Goal: Information Seeking & Learning: Learn about a topic

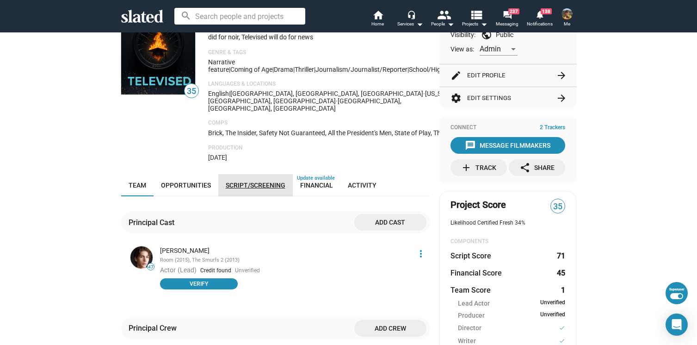
click at [249, 181] on span "Script/Screening" at bounding box center [256, 184] width 60 height 7
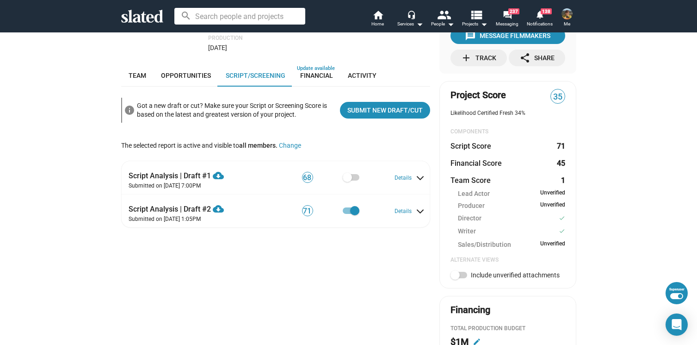
scroll to position [168, 0]
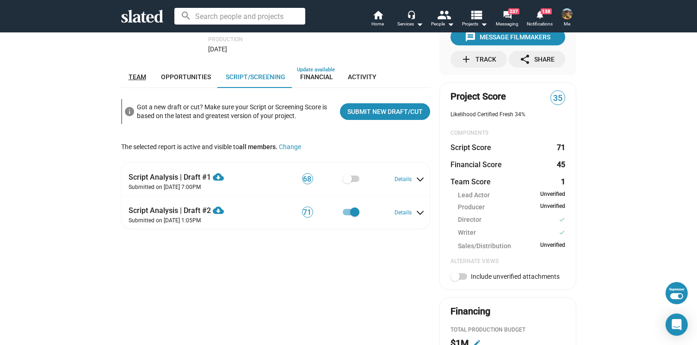
click at [142, 73] on span "Team" at bounding box center [138, 76] width 18 height 7
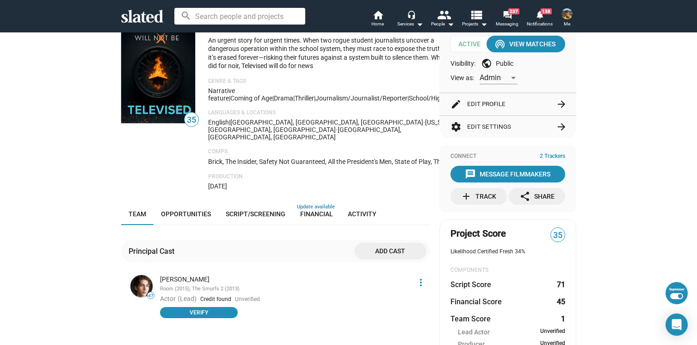
scroll to position [28, 0]
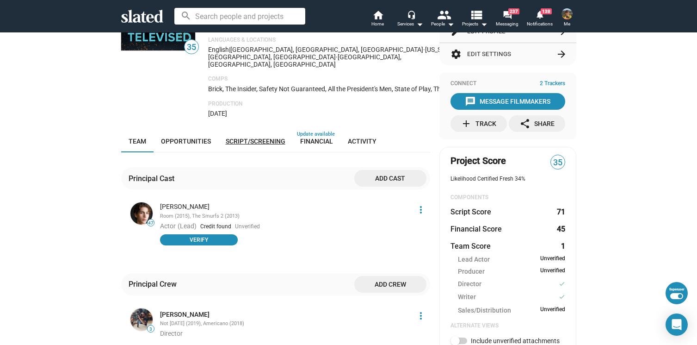
click at [249, 137] on span "Script/Screening" at bounding box center [256, 140] width 60 height 7
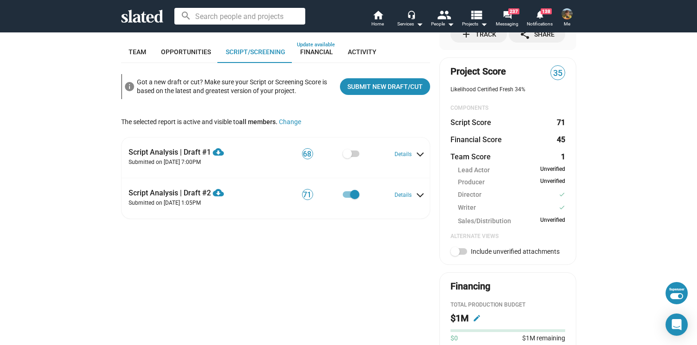
scroll to position [197, 0]
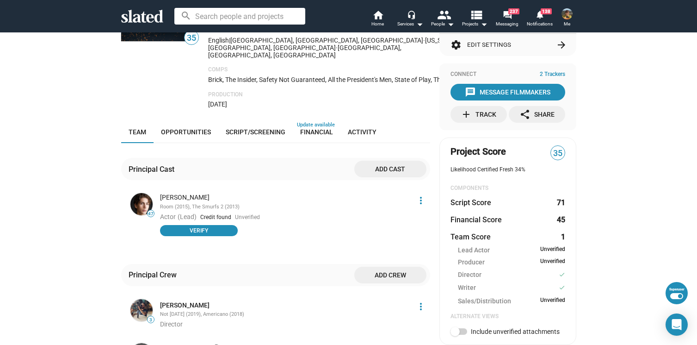
scroll to position [160, 0]
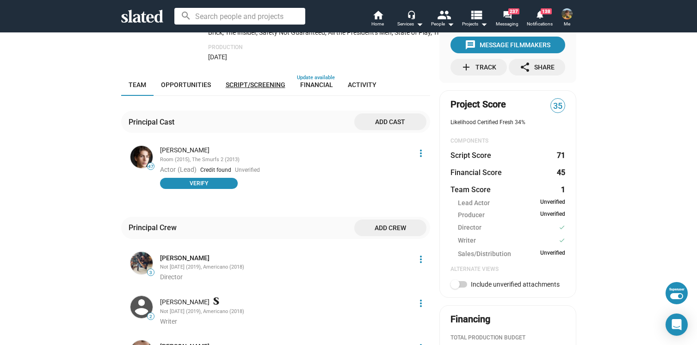
click at [252, 83] on link "Script/Screening" at bounding box center [255, 85] width 74 height 22
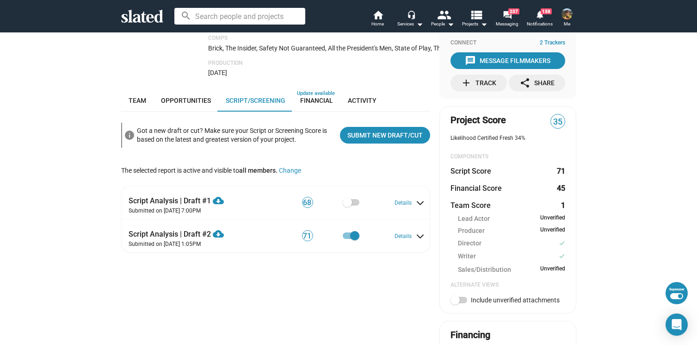
scroll to position [144, 0]
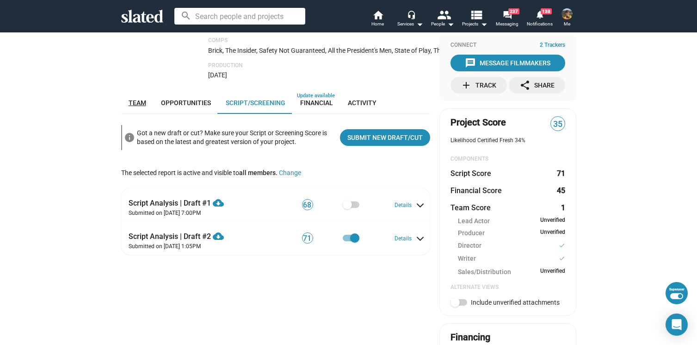
click at [135, 102] on link "Team" at bounding box center [137, 103] width 32 height 22
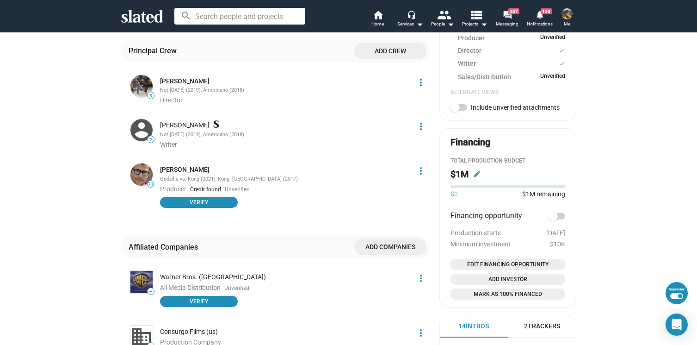
scroll to position [338, 0]
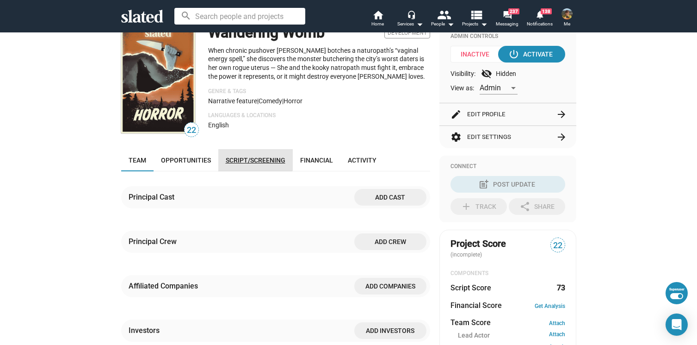
click at [240, 154] on link "Script/Screening" at bounding box center [255, 160] width 74 height 22
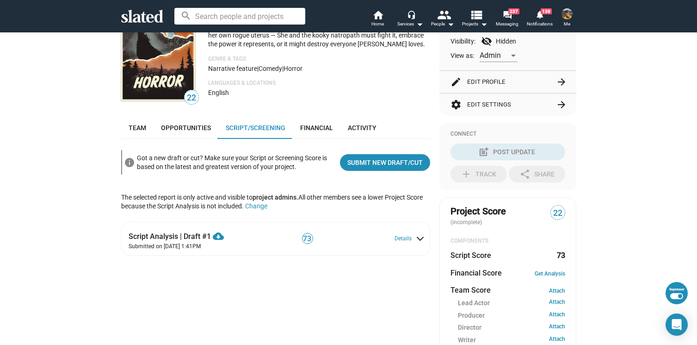
scroll to position [126, 0]
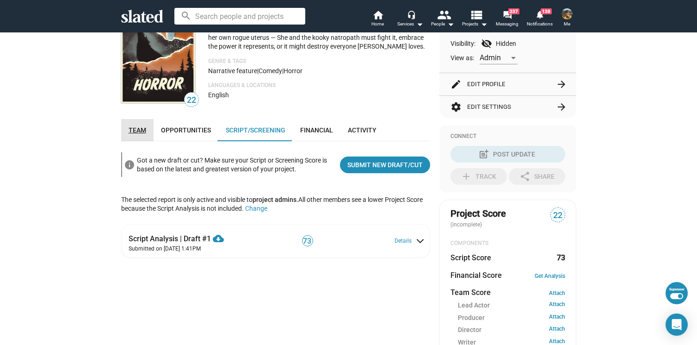
click at [130, 131] on span "Team" at bounding box center [138, 129] width 18 height 7
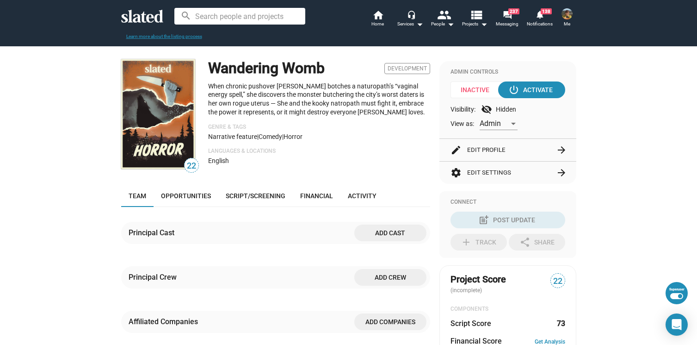
scroll to position [54, 0]
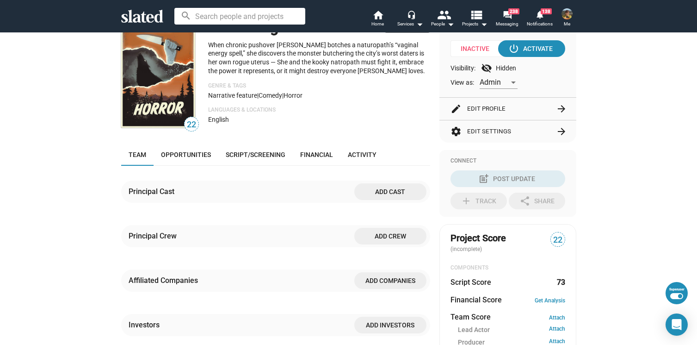
scroll to position [74, 0]
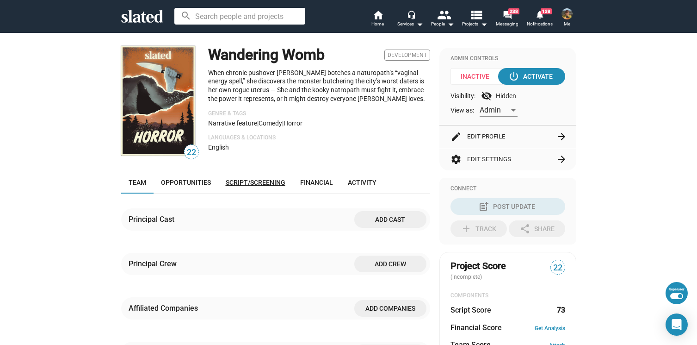
click at [236, 182] on span "Script/Screening" at bounding box center [256, 181] width 60 height 7
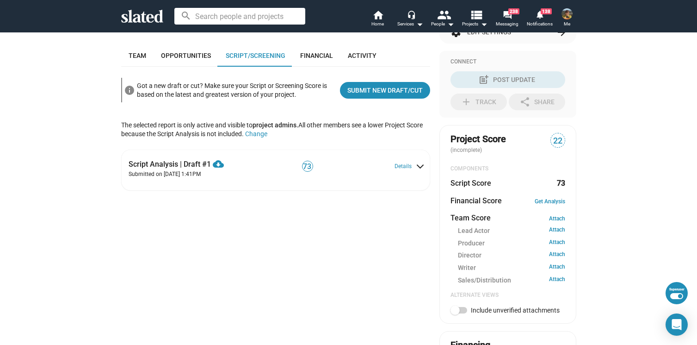
scroll to position [213, 0]
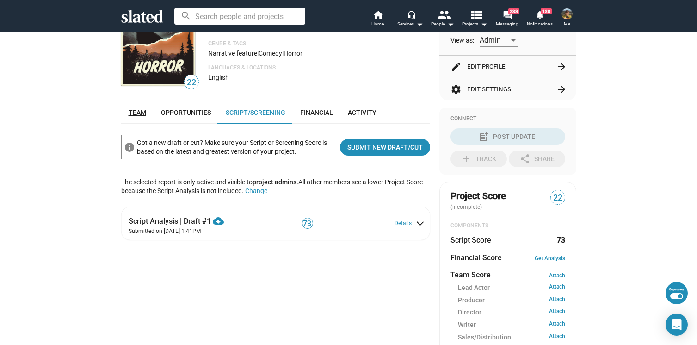
click at [129, 111] on span "Team" at bounding box center [138, 112] width 18 height 7
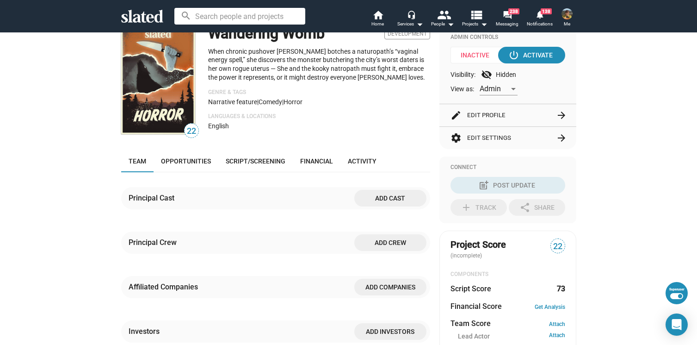
scroll to position [3, 0]
